Goal: Transaction & Acquisition: Purchase product/service

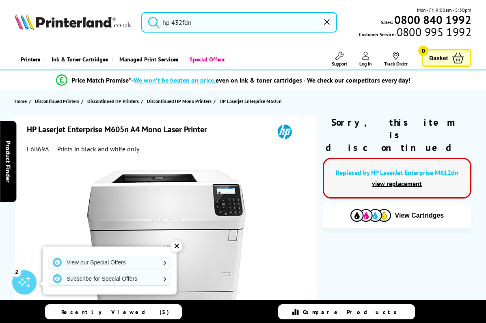
click at [237, 17] on input "hp 432fdn" at bounding box center [239, 22] width 196 height 20
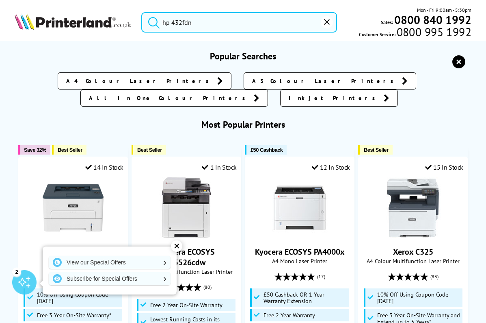
click at [215, 32] on div "hp 432fdn Mon - Fri 9:00am - 5:30pm Sales: 0800 840 1992 Customer Service: 0800…" at bounding box center [243, 24] width 486 height 37
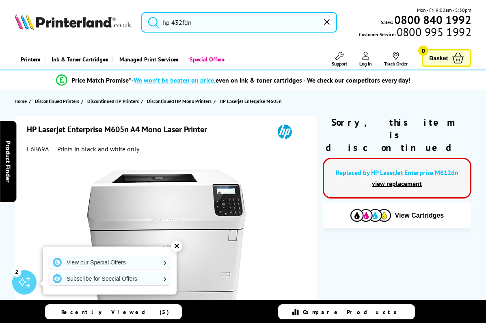
drag, startPoint x: 217, startPoint y: 22, endPoint x: 111, endPoint y: 18, distance: 105.3
click at [111, 18] on div "hp 432fdn Mon - Fri 9:00am - 5:30pm Sales: 0800 840 1992 Customer Service: 0800…" at bounding box center [243, 24] width 486 height 37
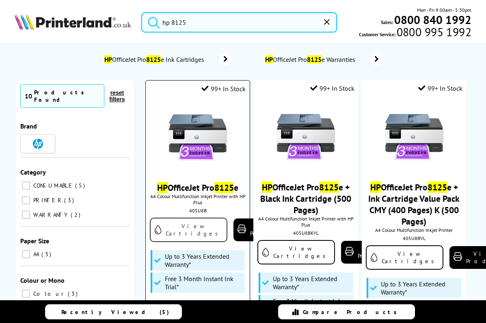
type input "hp 8125"
click at [182, 228] on link "View Cartridges" at bounding box center [189, 229] width 78 height 24
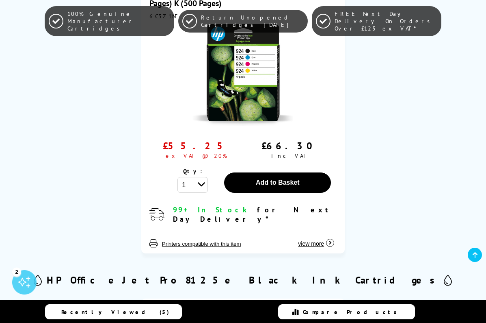
scroll to position [175, 0]
